Goal: Task Accomplishment & Management: Manage account settings

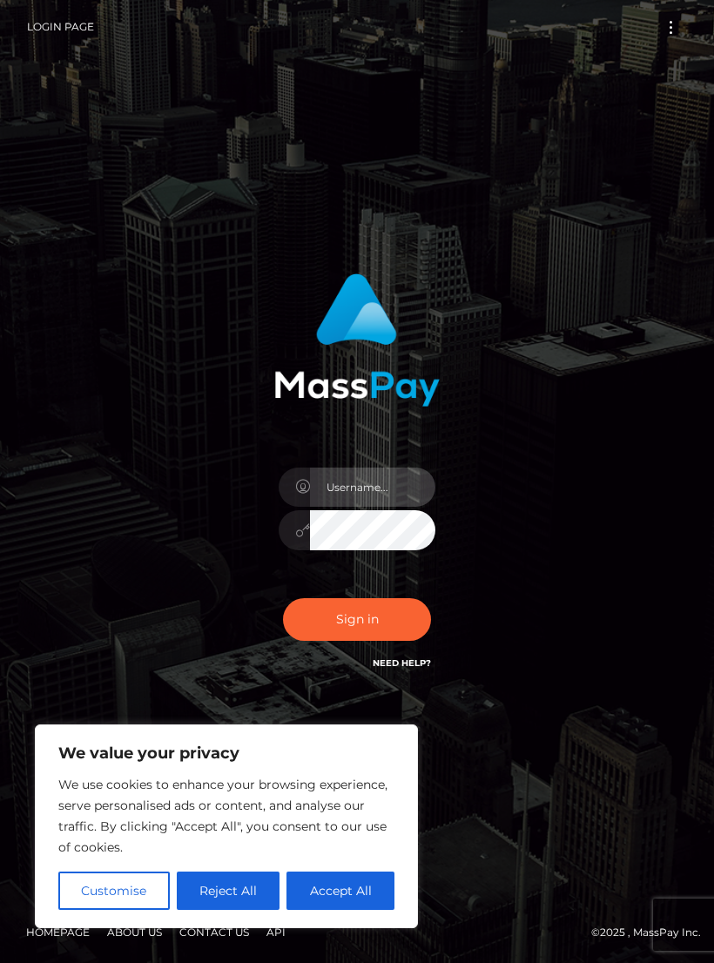
click at [387, 497] on input "text" at bounding box center [372, 487] width 125 height 39
click at [384, 507] on input "text" at bounding box center [372, 487] width 125 height 39
type input "[EMAIL_ADDRESS][DOMAIN_NAME]"
click at [358, 887] on button "Accept All" at bounding box center [341, 891] width 108 height 38
checkbox input "true"
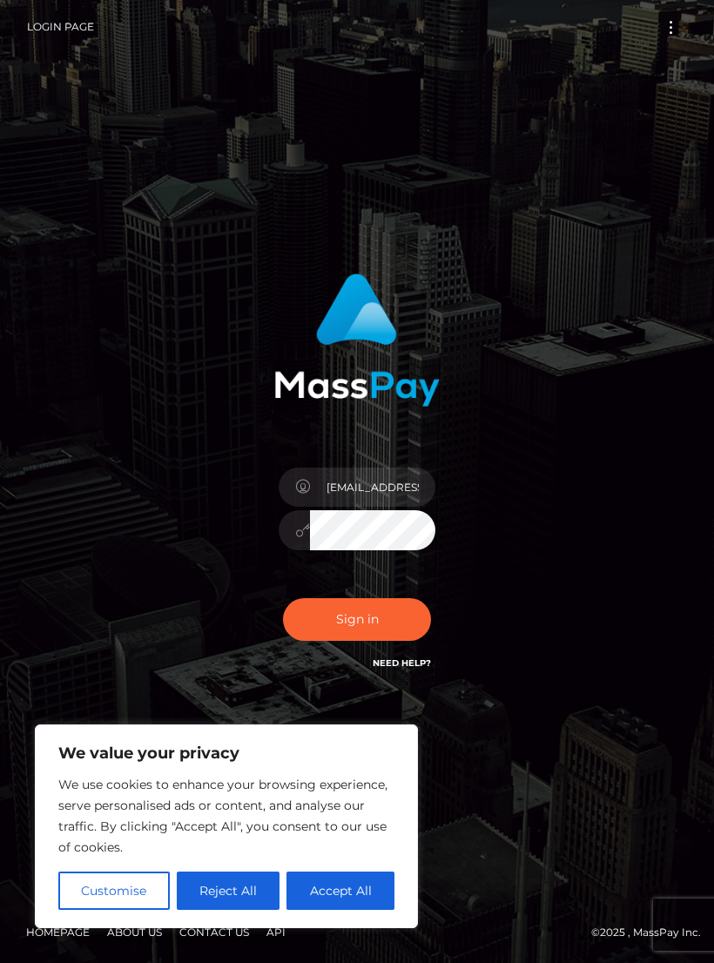
checkbox input "true"
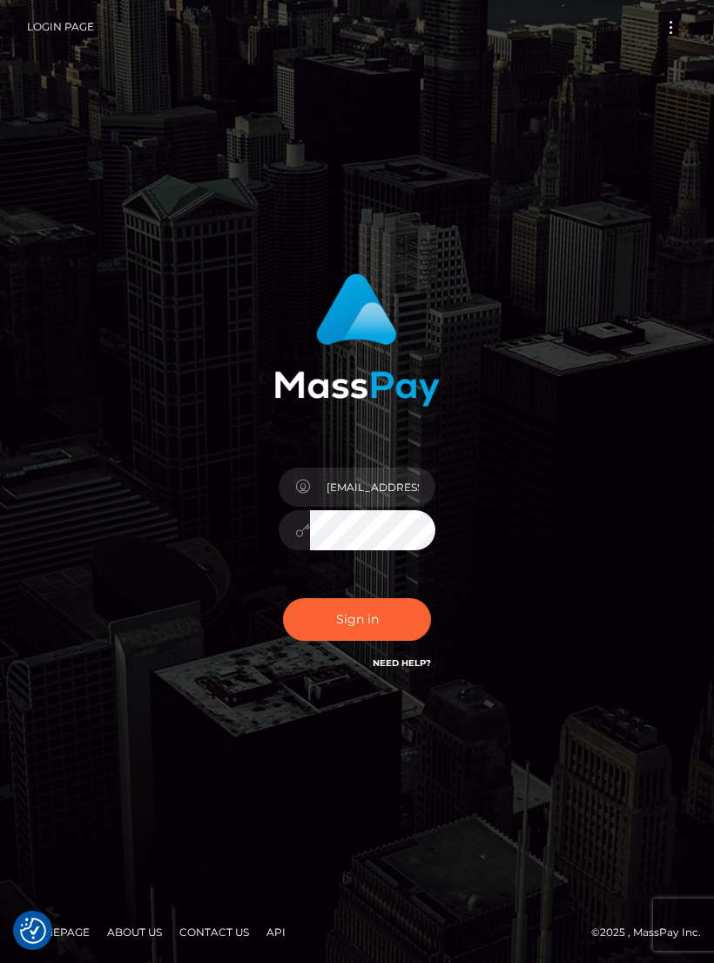
click at [411, 641] on button "Sign in" at bounding box center [357, 619] width 148 height 43
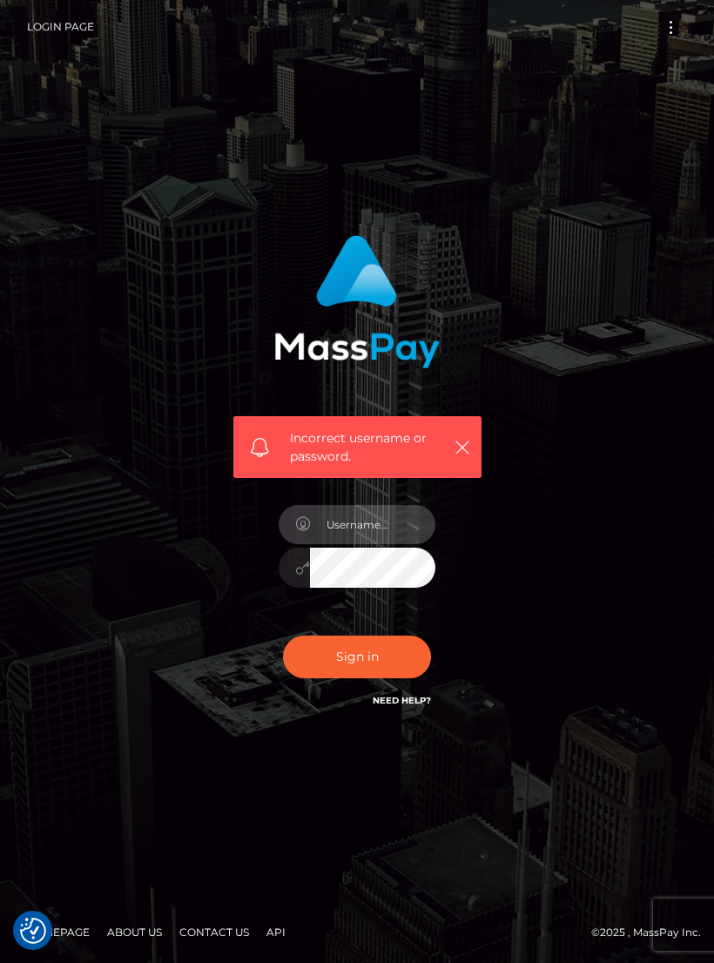
type input "[EMAIL_ADDRESS][DOMAIN_NAME]"
click at [385, 678] on button "Sign in" at bounding box center [357, 657] width 148 height 43
type input "[EMAIL_ADDRESS][DOMAIN_NAME]"
click at [403, 657] on button "Sign in" at bounding box center [357, 657] width 148 height 43
click at [388, 540] on input "text" at bounding box center [372, 524] width 125 height 39
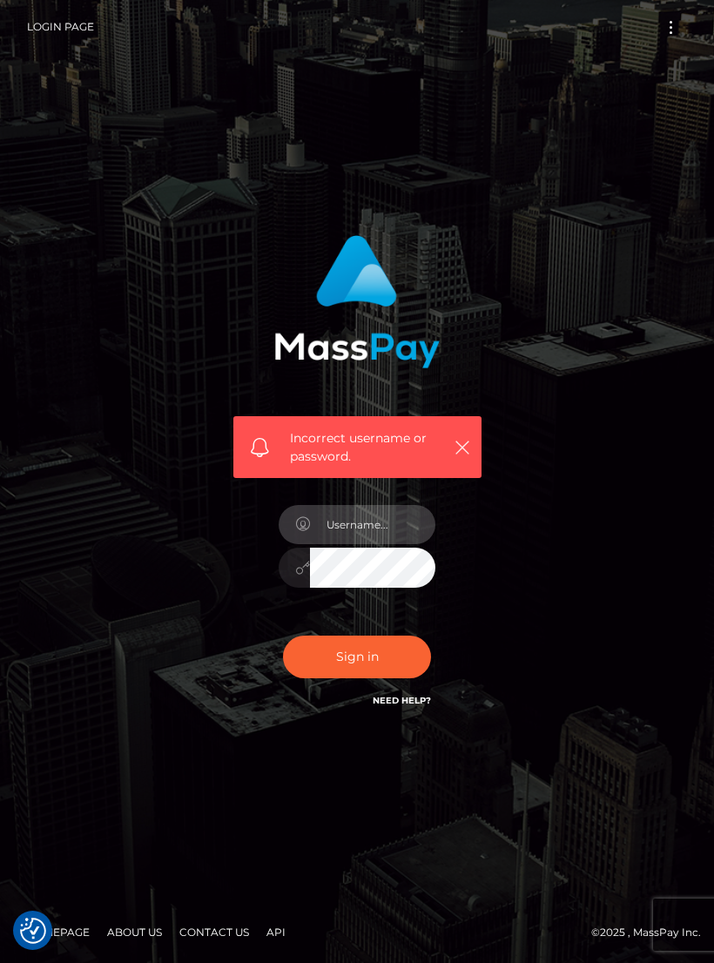
type input "[EMAIL_ADDRESS][DOMAIN_NAME]"
click at [405, 543] on input "[EMAIL_ADDRESS][DOMAIN_NAME]" at bounding box center [372, 524] width 125 height 39
click at [388, 660] on button "Sign in" at bounding box center [357, 657] width 148 height 43
